Goal: Task Accomplishment & Management: Manage account settings

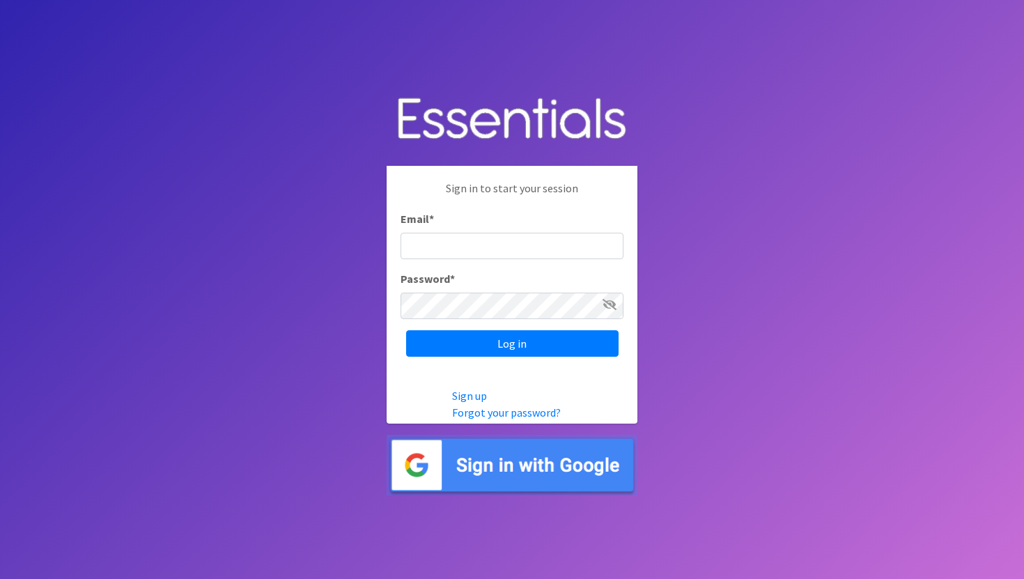
click at [495, 461] on img at bounding box center [512, 465] width 251 height 61
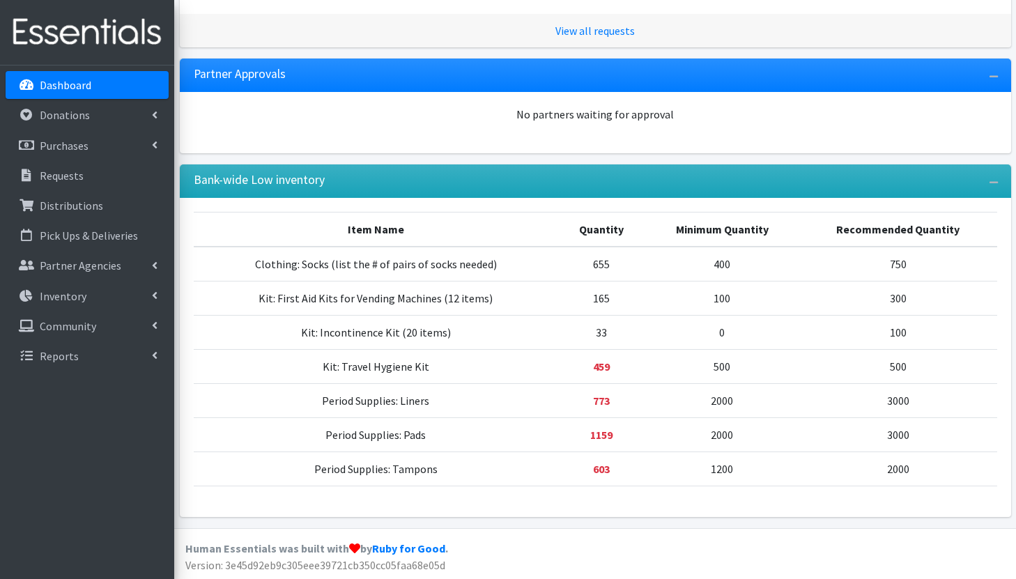
scroll to position [354, 0]
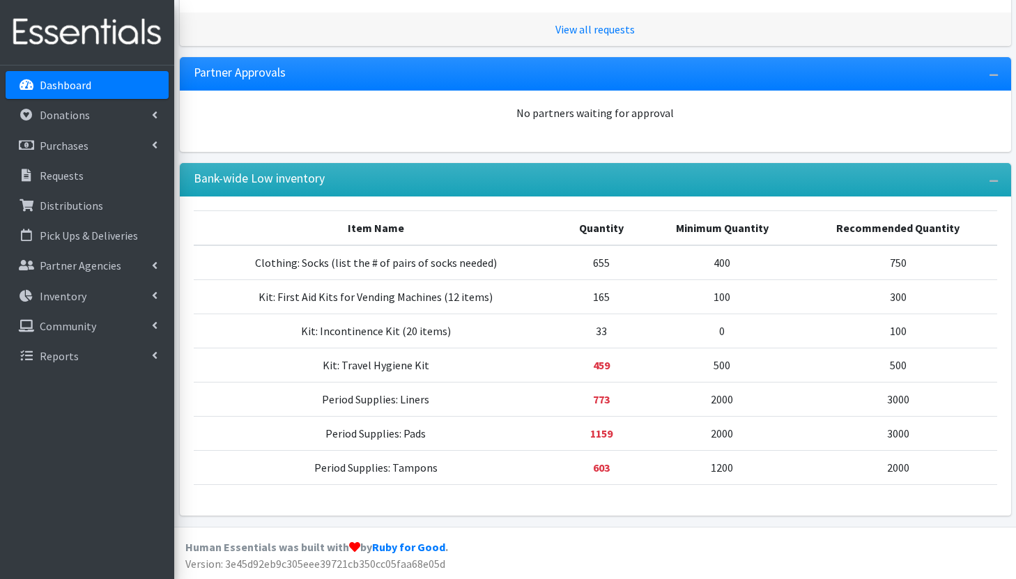
click at [597, 364] on strong "459" at bounding box center [601, 365] width 17 height 14
click at [519, 133] on div "No partners waiting for approval" at bounding box center [595, 121] width 831 height 61
click at [96, 291] on link "Inventory" at bounding box center [87, 296] width 163 height 28
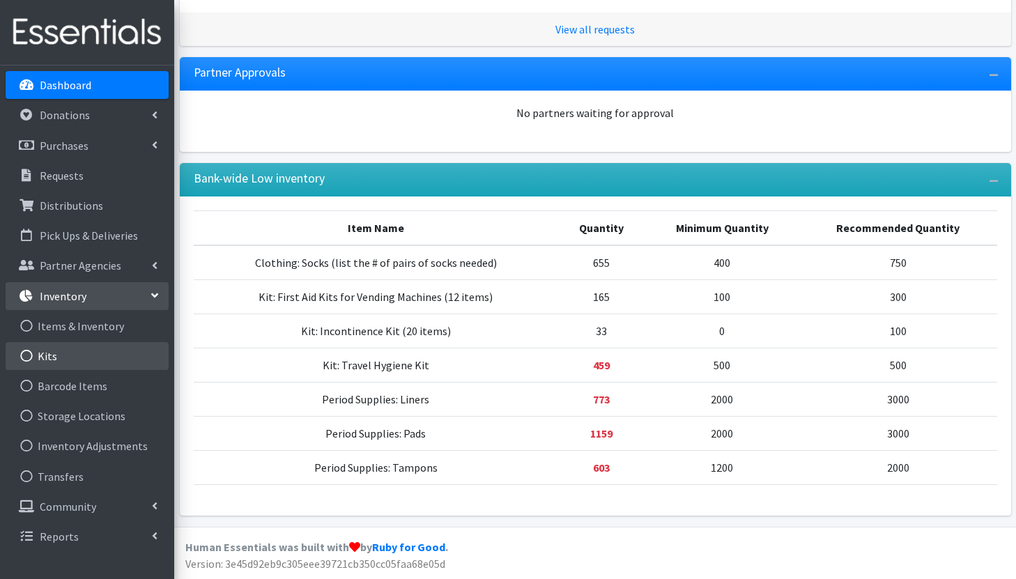
click at [85, 355] on link "Kits" at bounding box center [87, 356] width 163 height 28
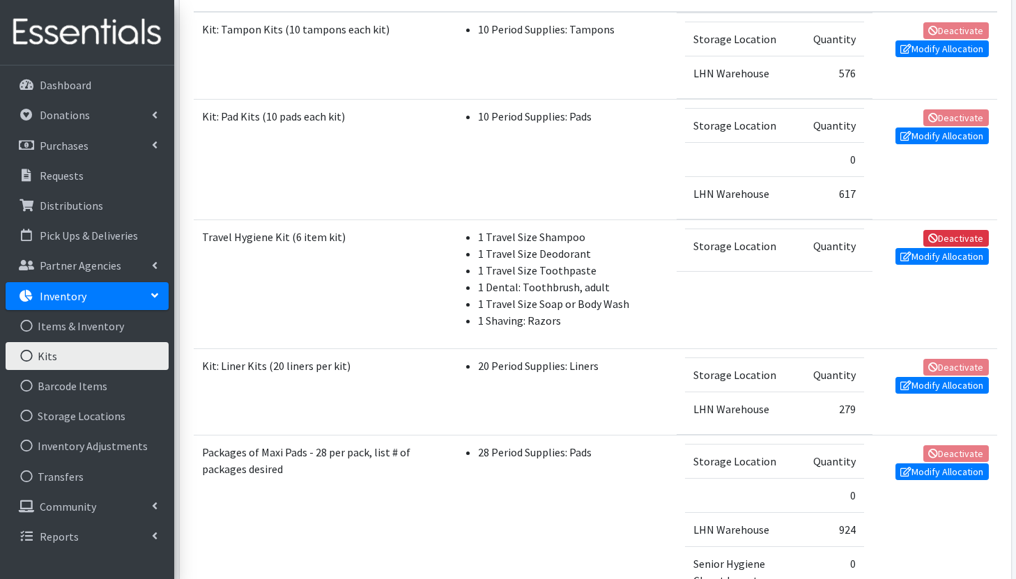
scroll to position [325, 0]
click at [937, 256] on link "Modify Allocation" at bounding box center [941, 255] width 93 height 17
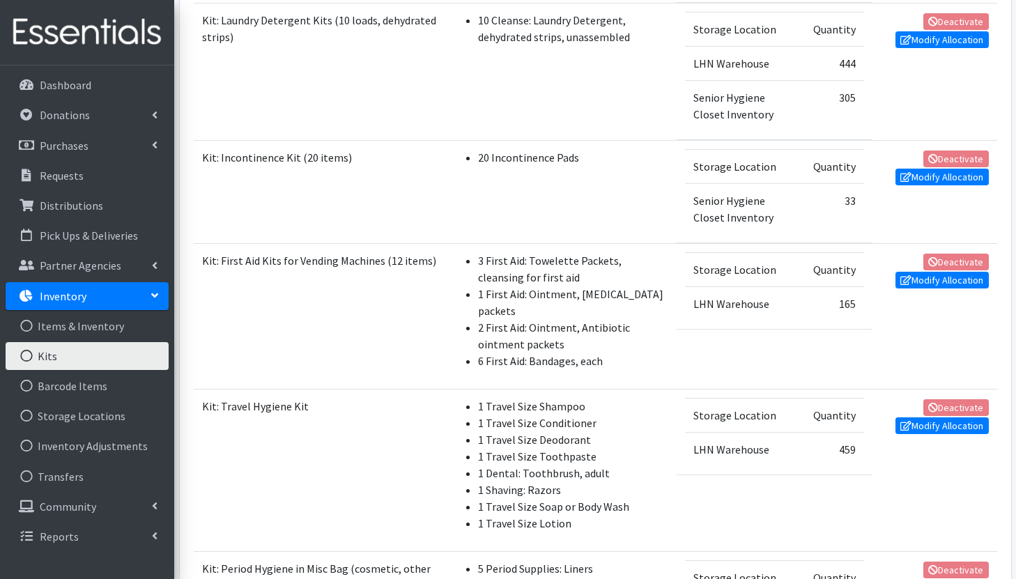
scroll to position [929, 0]
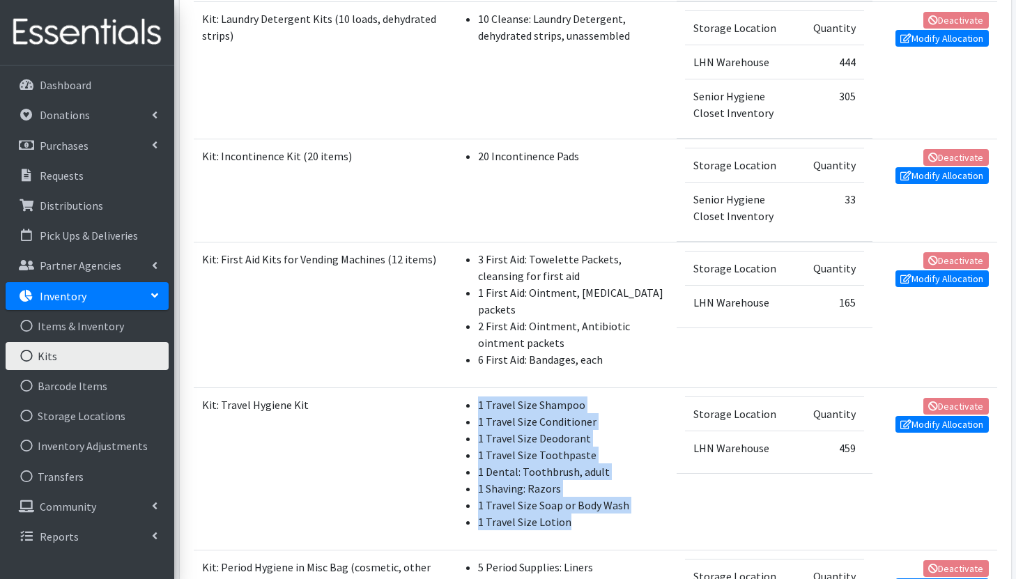
drag, startPoint x: 481, startPoint y: 410, endPoint x: 572, endPoint y: 527, distance: 147.9
click at [572, 527] on ul "1 Travel Size Shampoo 1 Travel Size Conditioner 1 Travel Size Deodorant 1 Trave…" at bounding box center [562, 463] width 213 height 134
click at [947, 431] on link "Modify Allocation" at bounding box center [941, 424] width 93 height 17
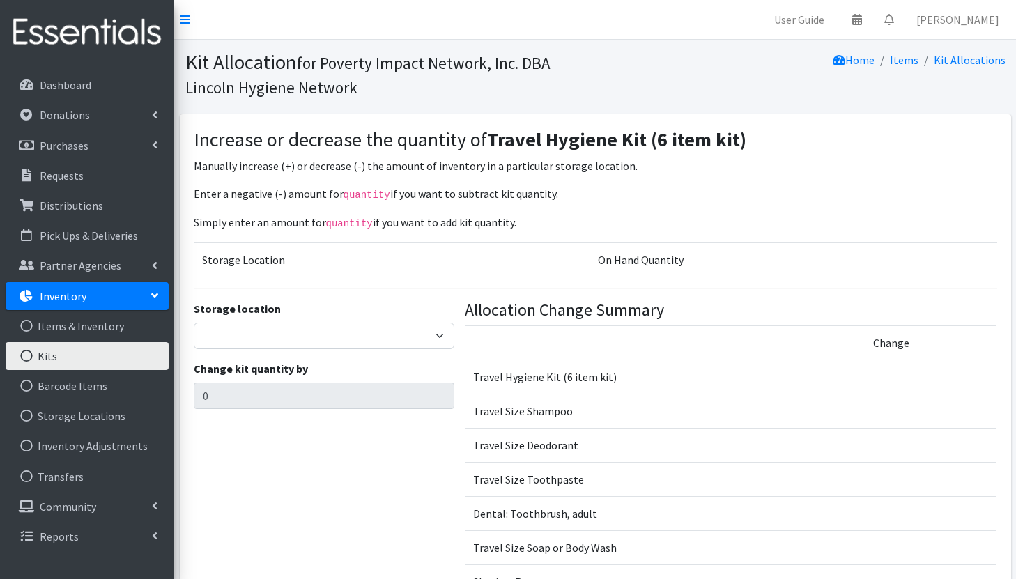
click at [650, 256] on td "On Hand Quantity" at bounding box center [792, 259] width 407 height 34
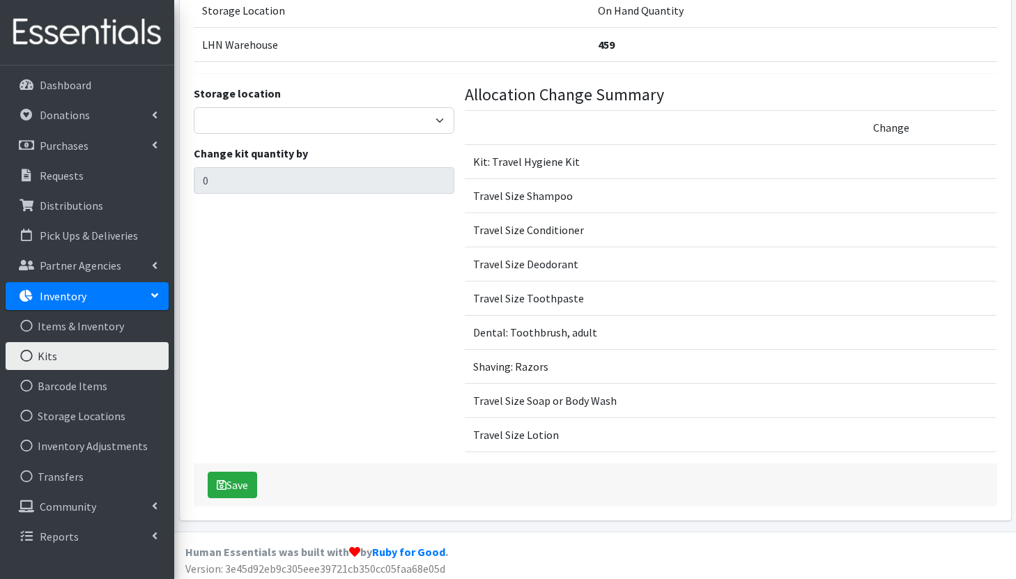
scroll to position [252, 0]
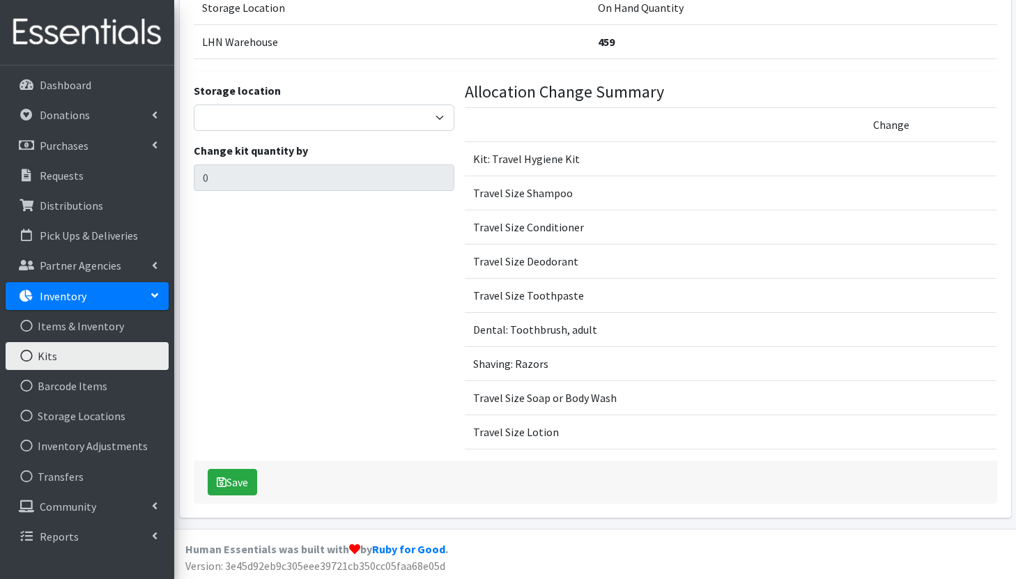
click at [554, 196] on td "Travel Size Shampoo" at bounding box center [665, 193] width 400 height 34
click at [555, 228] on td "Travel Size Conditioner" at bounding box center [665, 227] width 400 height 34
click at [656, 95] on h4 "Allocation Change Summary" at bounding box center [731, 92] width 532 height 20
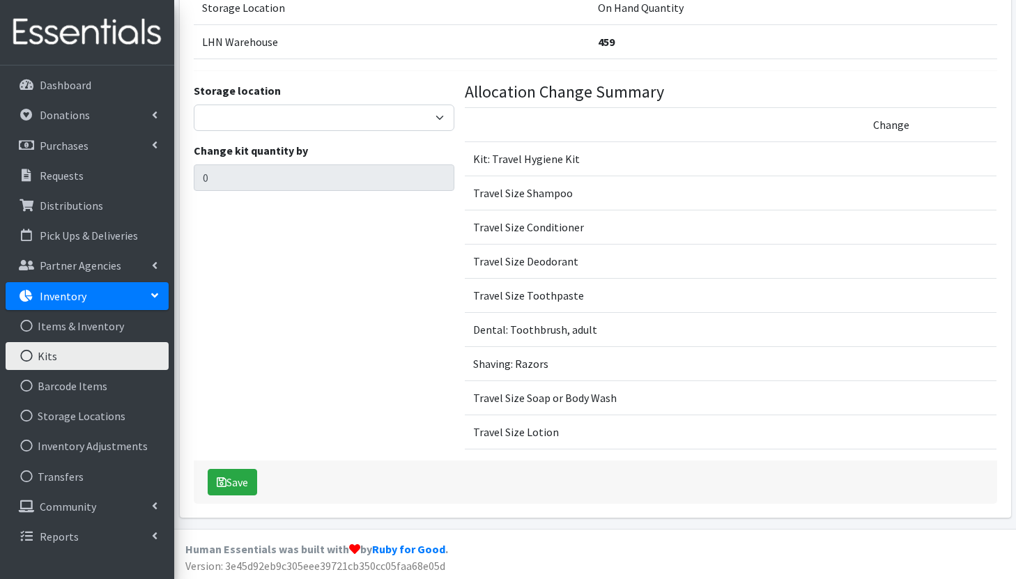
scroll to position [253, 0]
click at [540, 332] on td "Dental: Toothbrush, adult" at bounding box center [665, 329] width 400 height 34
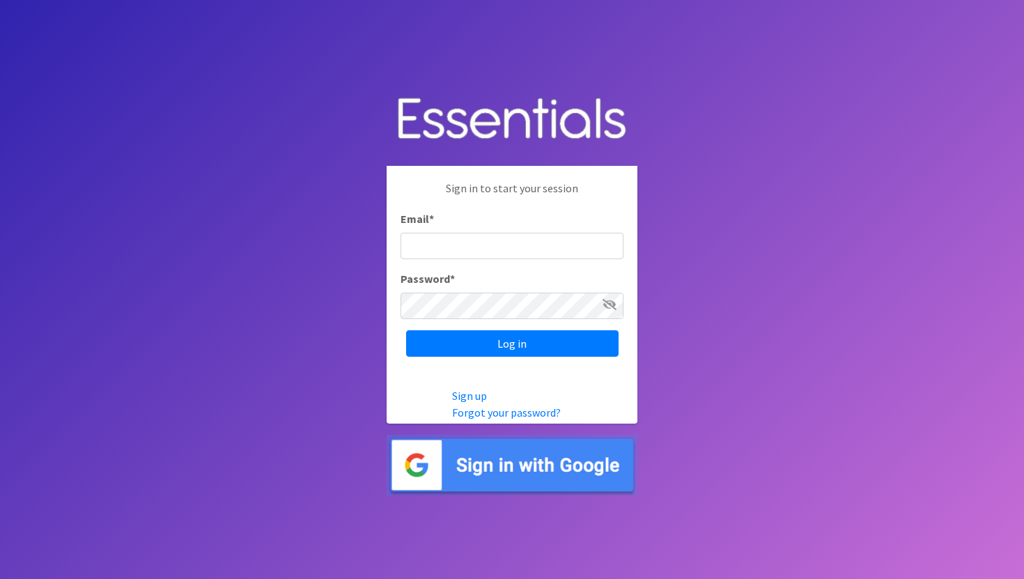
click at [475, 476] on img at bounding box center [512, 465] width 251 height 61
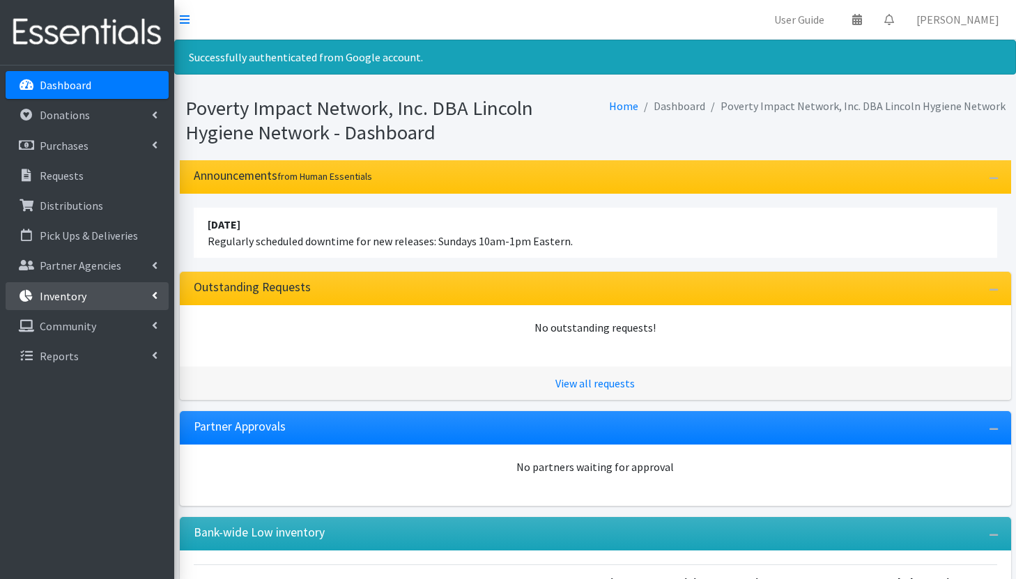
click at [47, 310] on li "Inventory Items & Inventory Kits Barcode Items Storage Locations Inventory Adju…" at bounding box center [87, 297] width 163 height 30
click at [147, 294] on link "Inventory" at bounding box center [87, 296] width 163 height 28
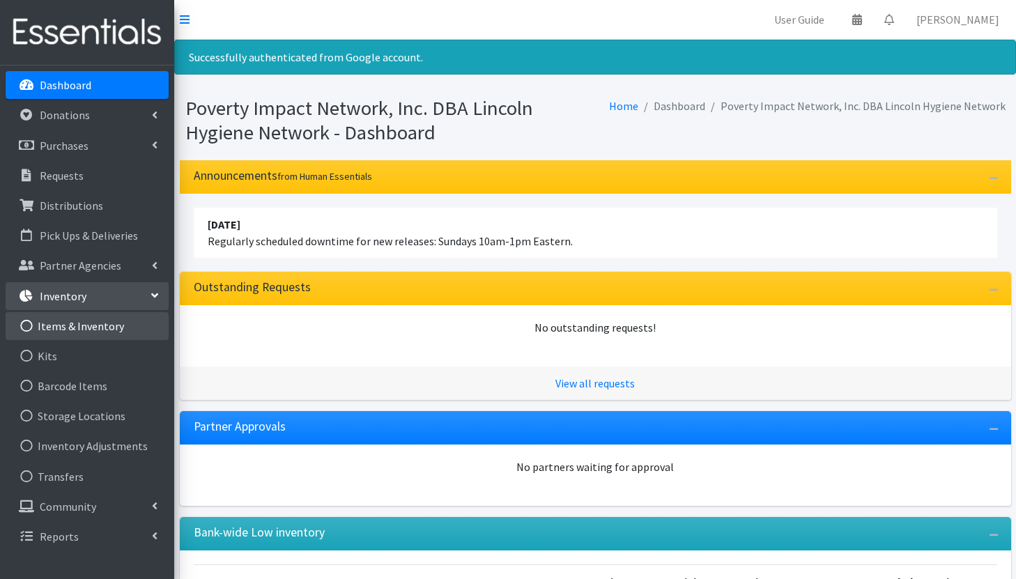
click at [112, 331] on link "Items & Inventory" at bounding box center [87, 326] width 163 height 28
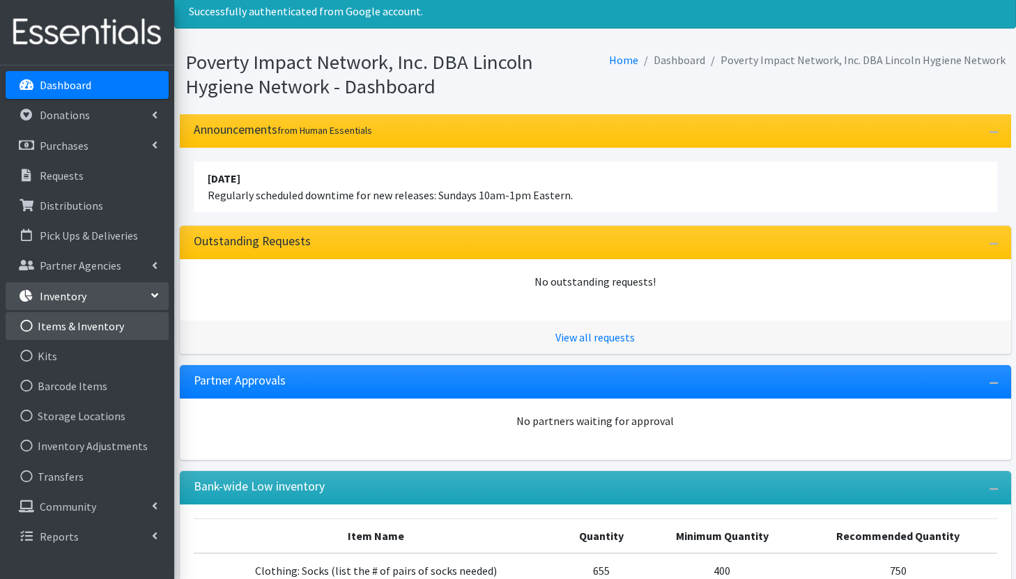
scroll to position [53, 0]
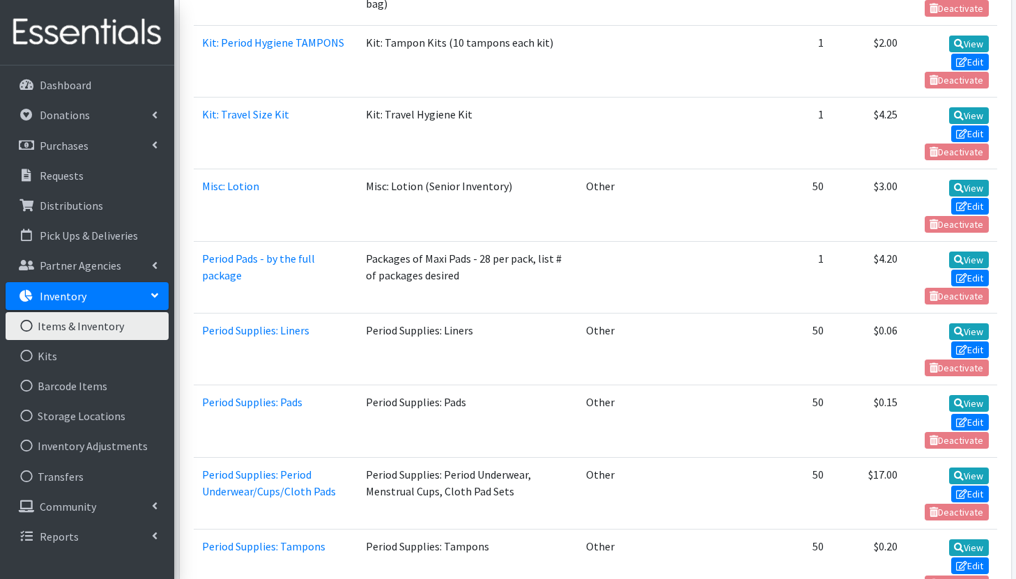
scroll to position [2902, 0]
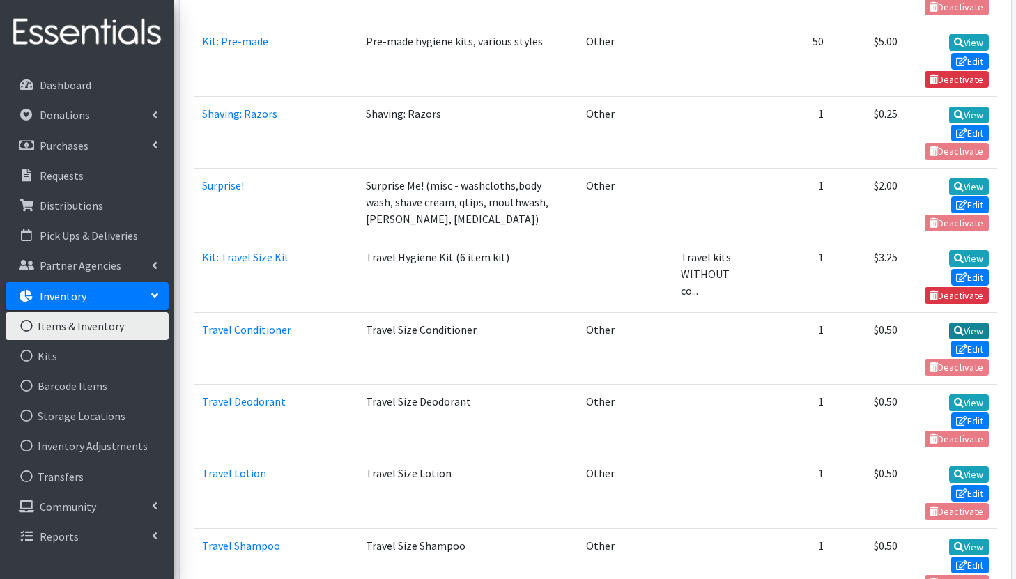
click at [955, 326] on icon at bounding box center [959, 331] width 10 height 10
